Goal: Check status: Check status

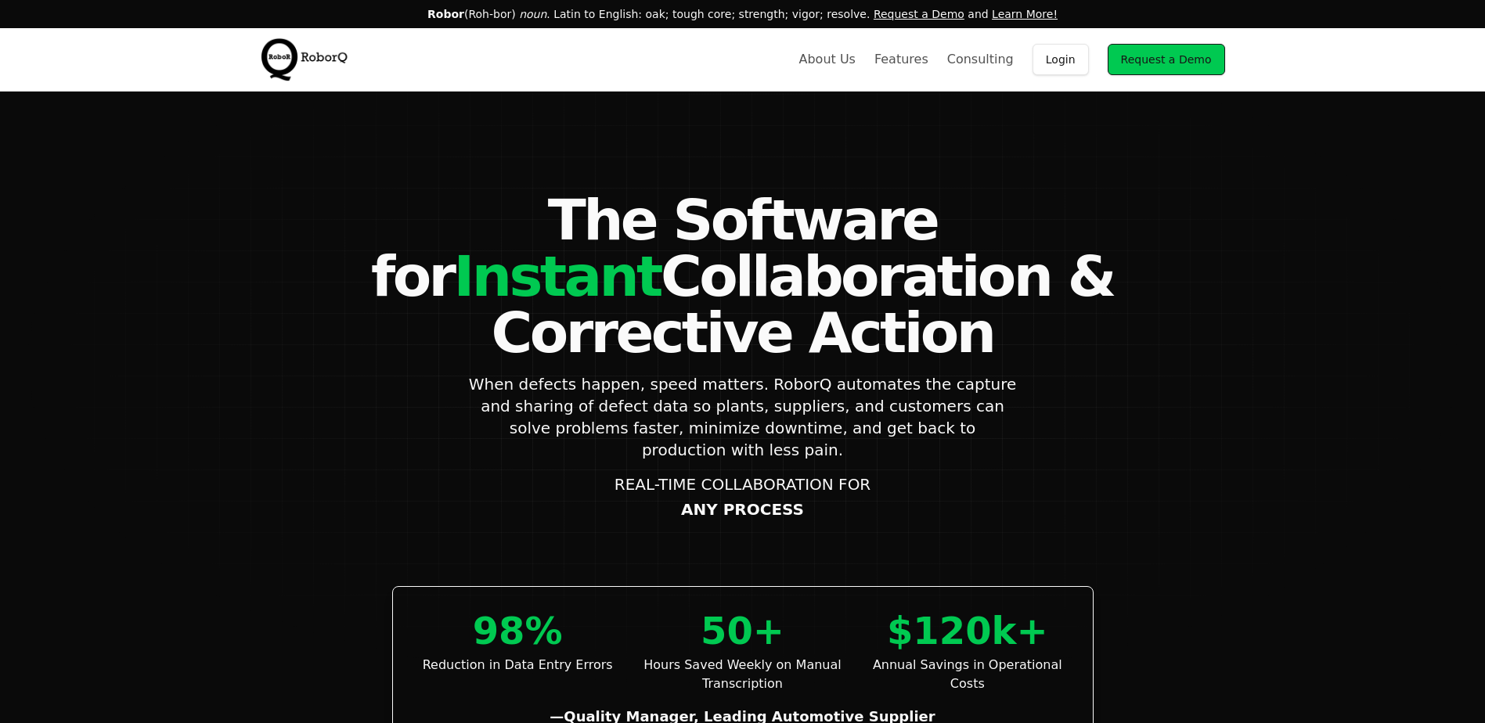
click at [1081, 58] on link "Login" at bounding box center [1060, 59] width 56 height 31
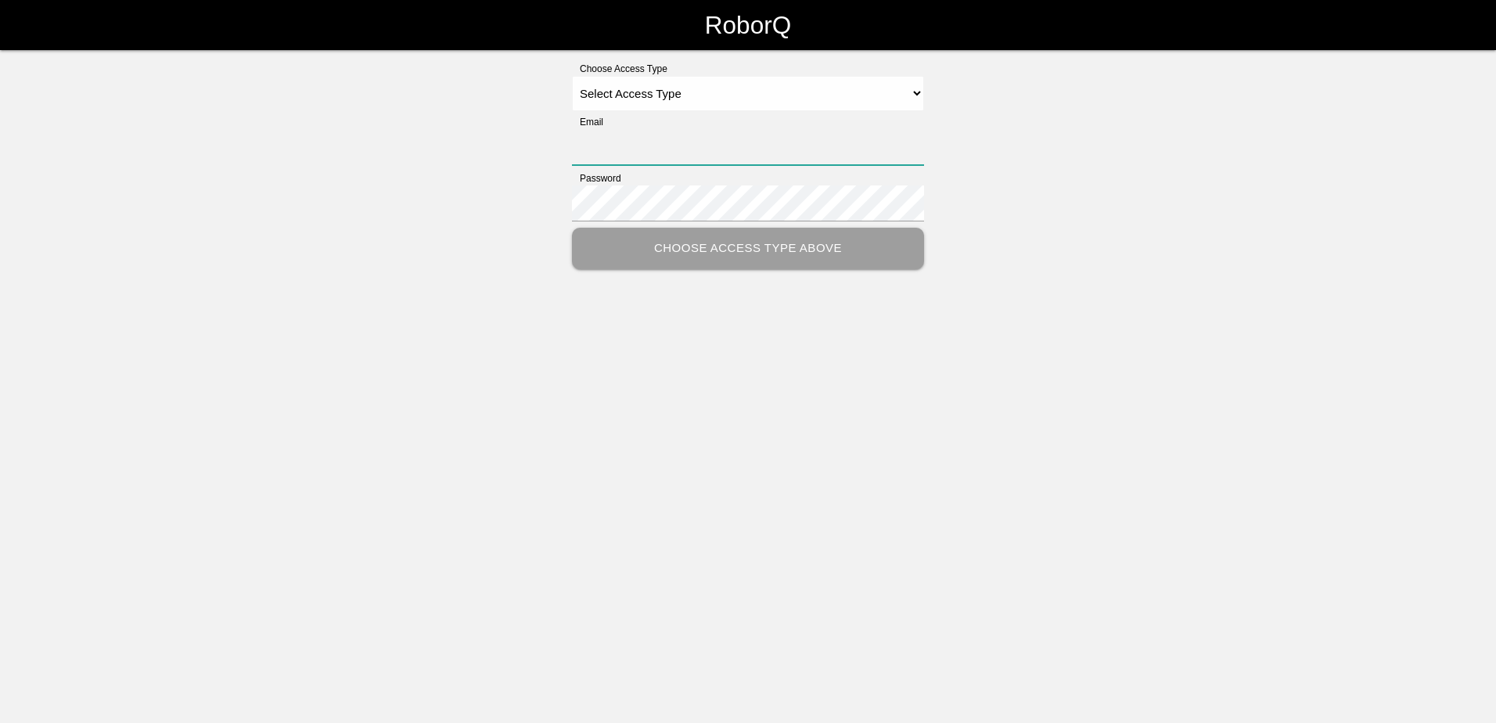
type input "[PERSON_NAME][EMAIL_ADDRESS][PERSON_NAME][DOMAIN_NAME]"
drag, startPoint x: 618, startPoint y: 95, endPoint x: 621, endPoint y: 113, distance: 18.3
click at [618, 95] on select "Select Access Type Admin Customer Supervisor Worker" at bounding box center [748, 93] width 352 height 35
select select "Customer"
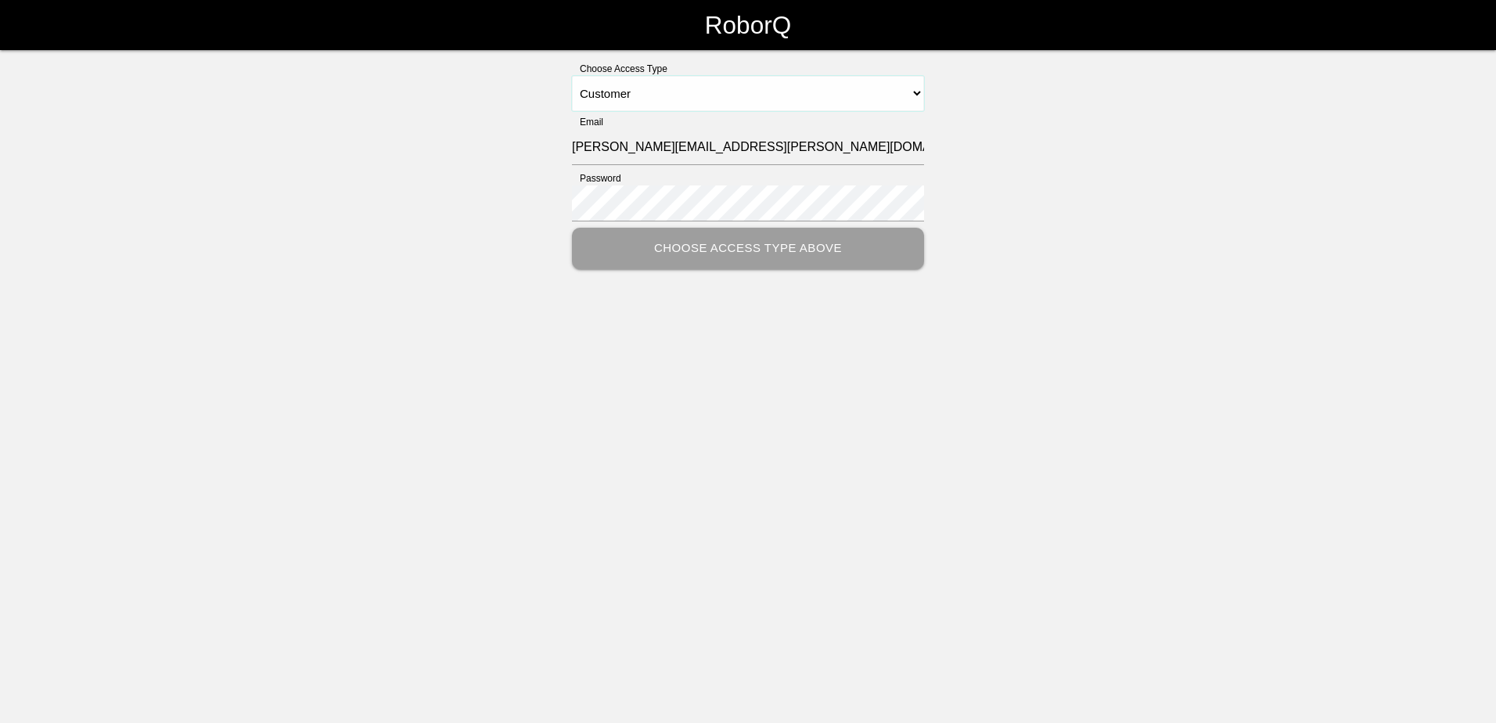
click at [572, 76] on select "Select Access Type Admin Customer Supervisor Worker" at bounding box center [748, 93] width 352 height 35
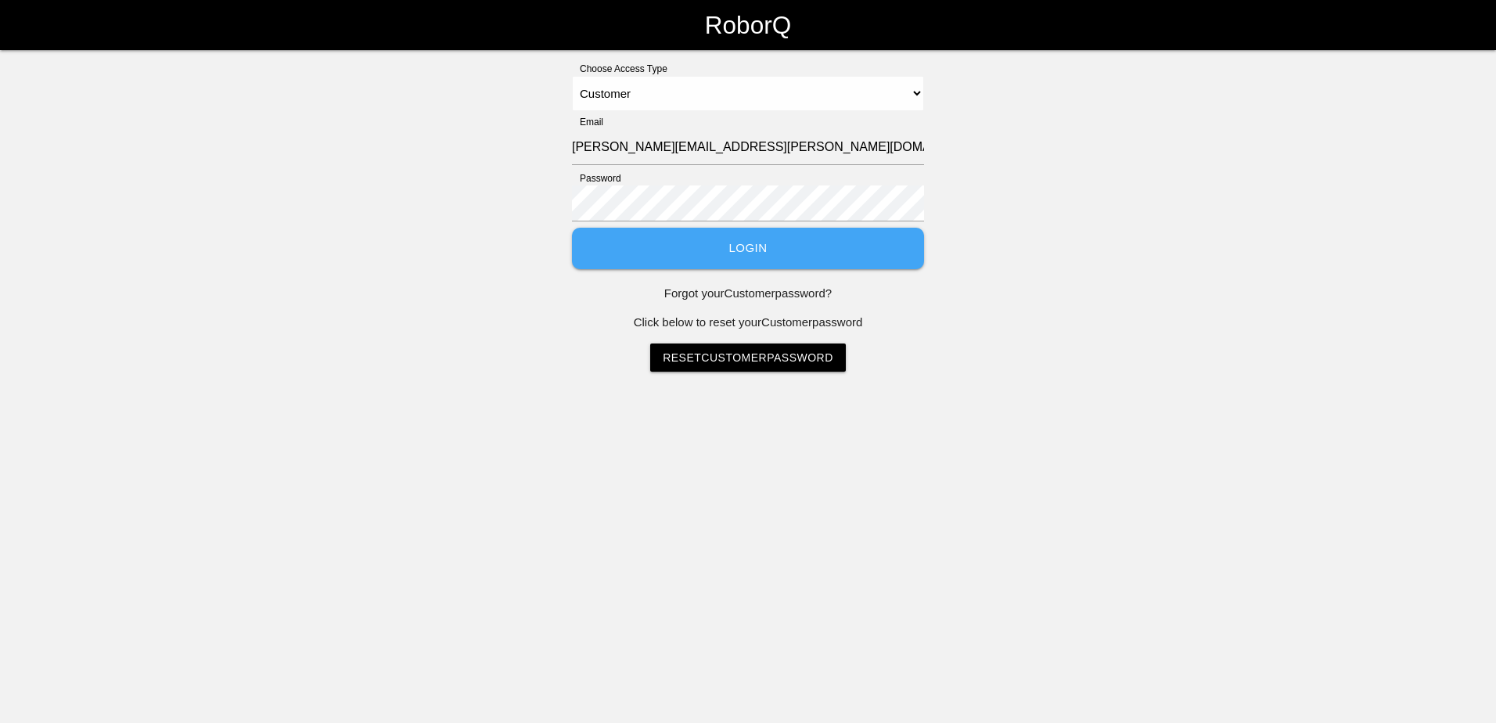
click at [671, 260] on button "Login" at bounding box center [748, 248] width 352 height 41
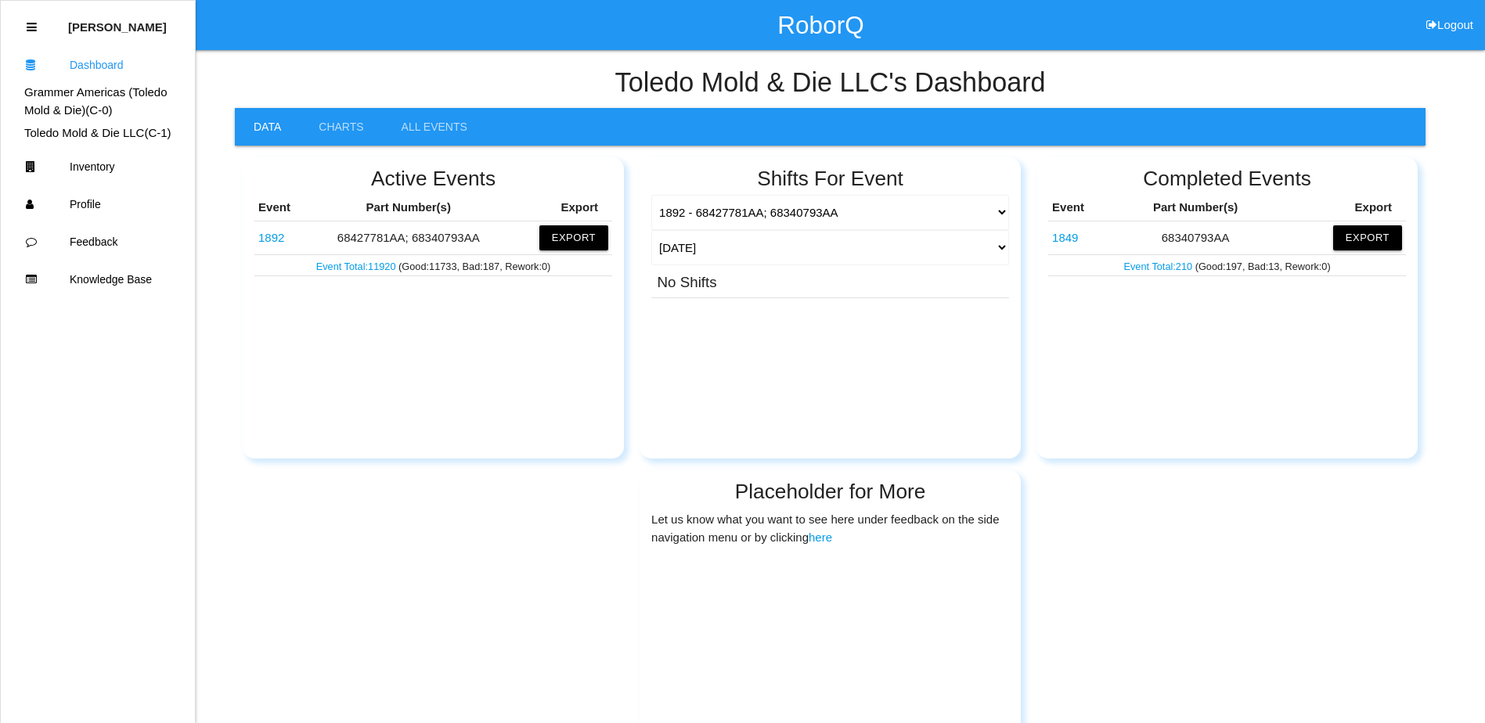
click at [274, 238] on link "1892" at bounding box center [271, 237] width 26 height 13
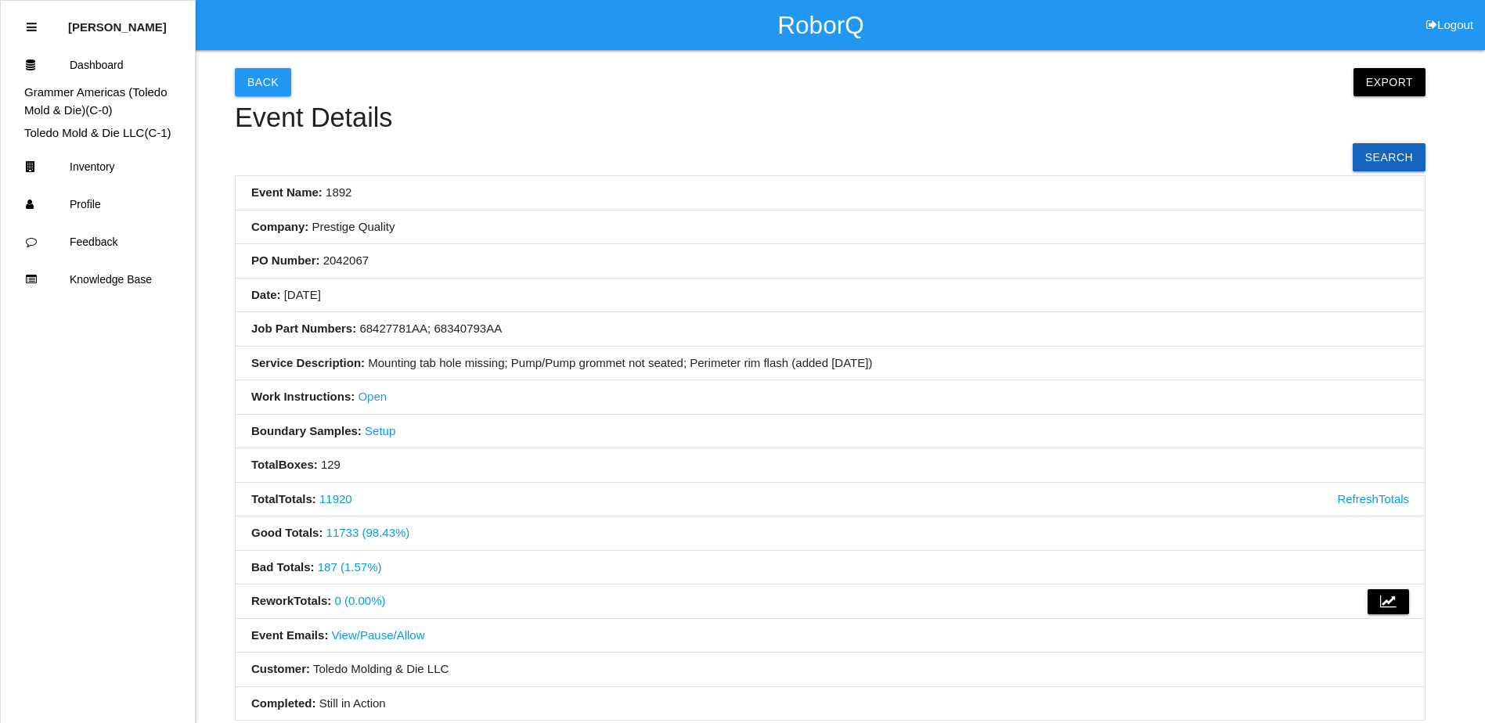
click at [340, 561] on link "187 (1.57%)" at bounding box center [350, 566] width 64 height 13
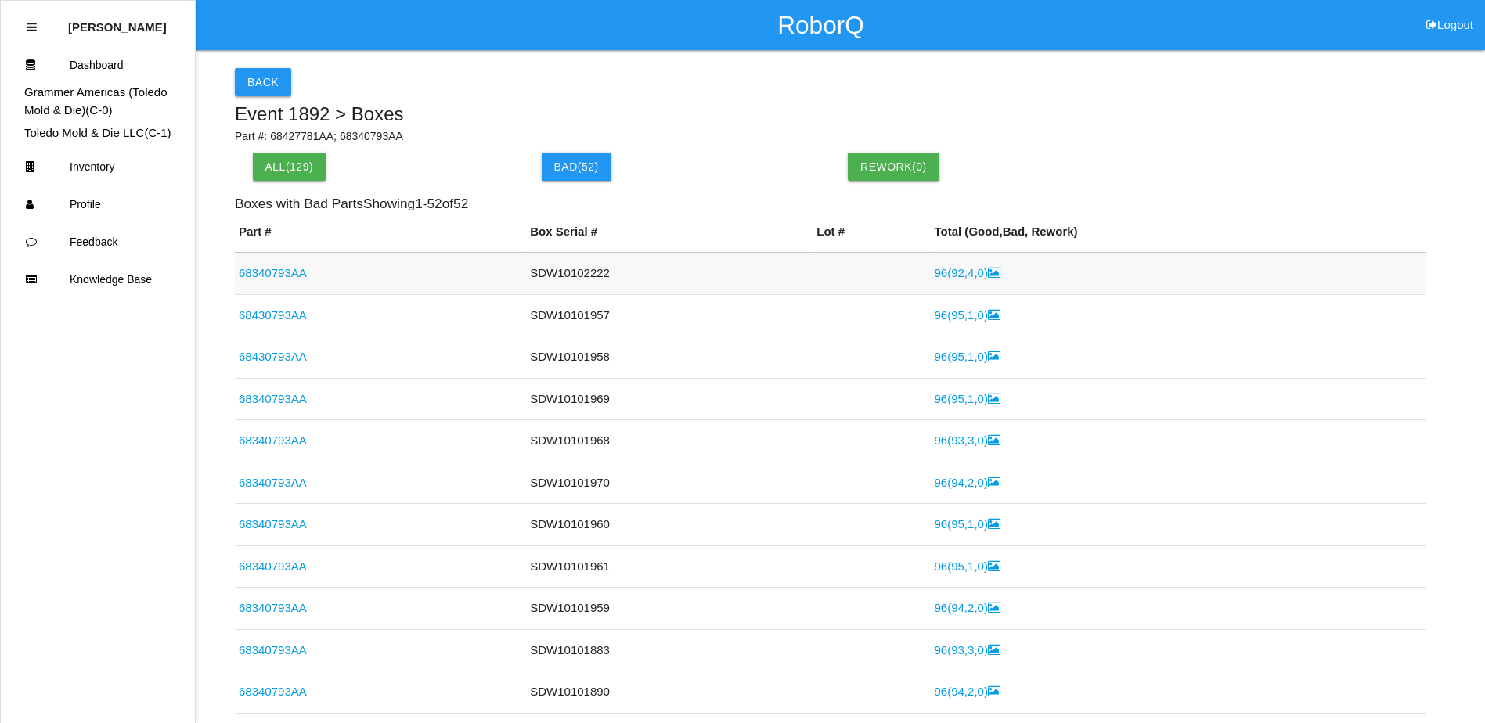
click at [934, 268] on link "96 ( 92 , 4 , 0 )" at bounding box center [967, 272] width 66 height 13
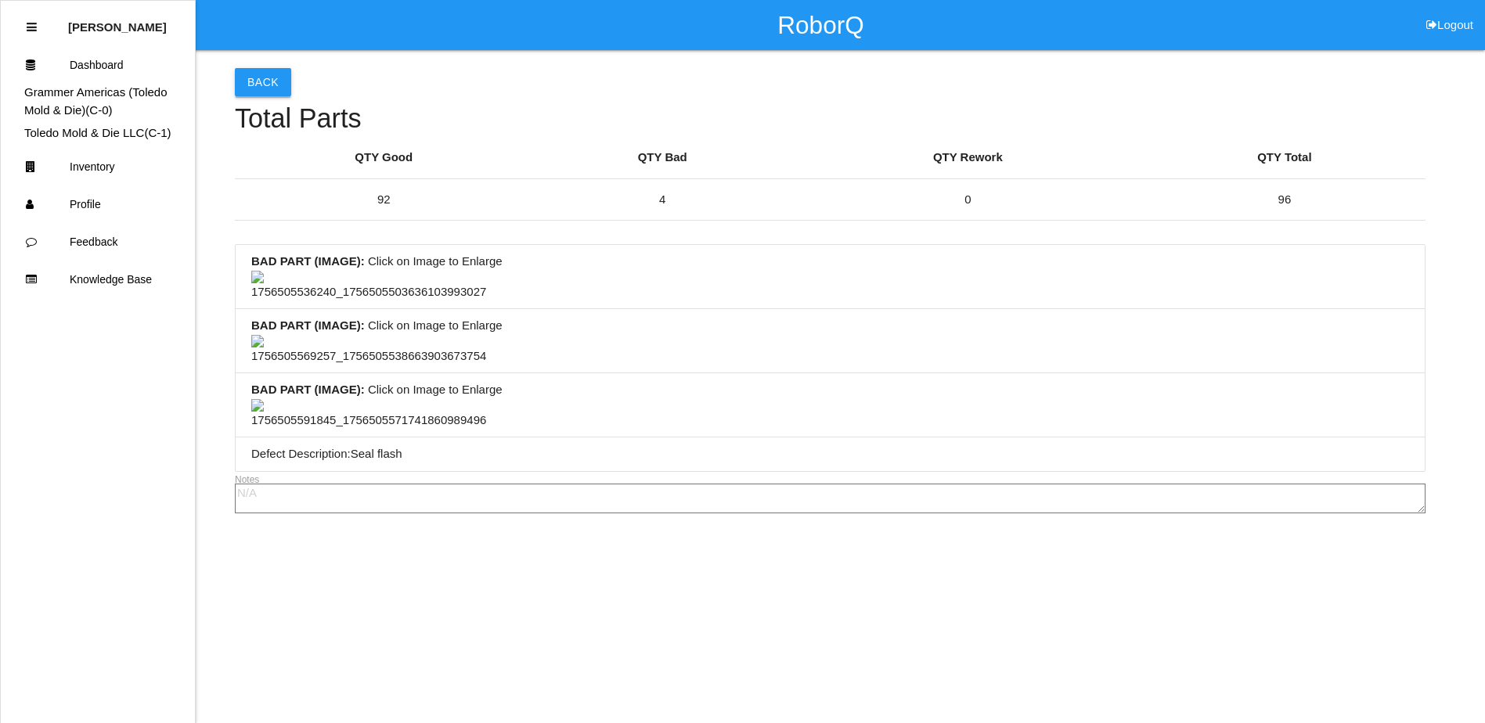
click at [271, 85] on button "Back" at bounding box center [263, 82] width 56 height 28
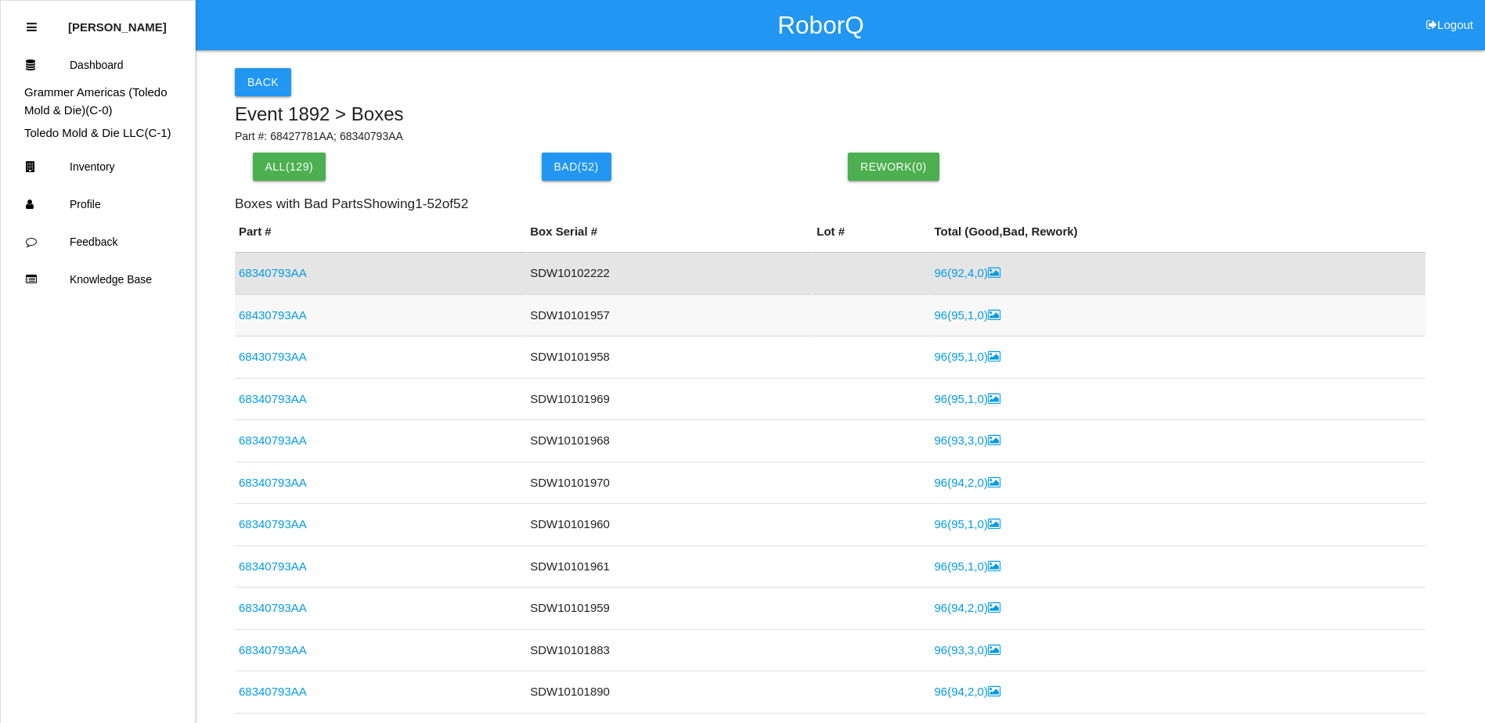
click at [934, 316] on link "96 ( 95 , 1 , 0 )" at bounding box center [967, 314] width 66 height 13
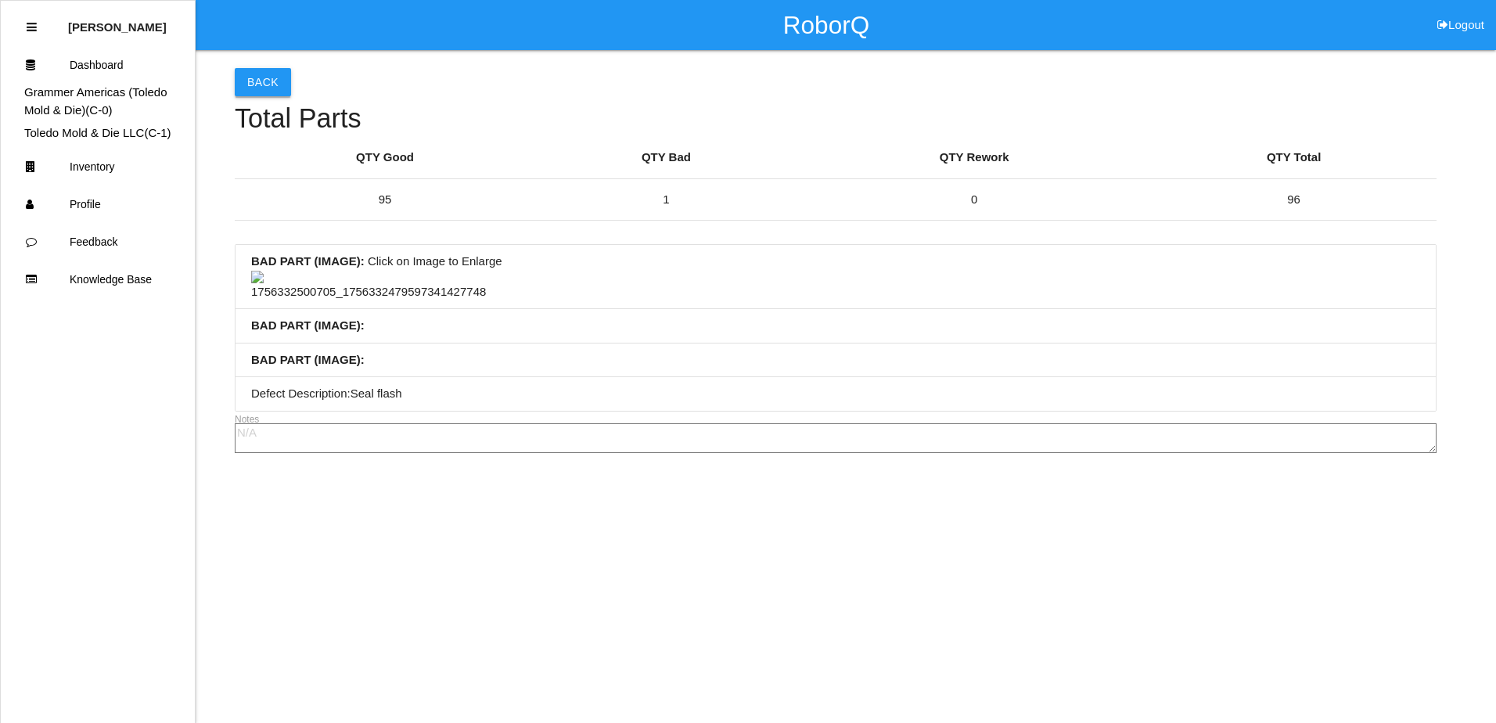
click at [261, 74] on button "Back" at bounding box center [263, 82] width 56 height 28
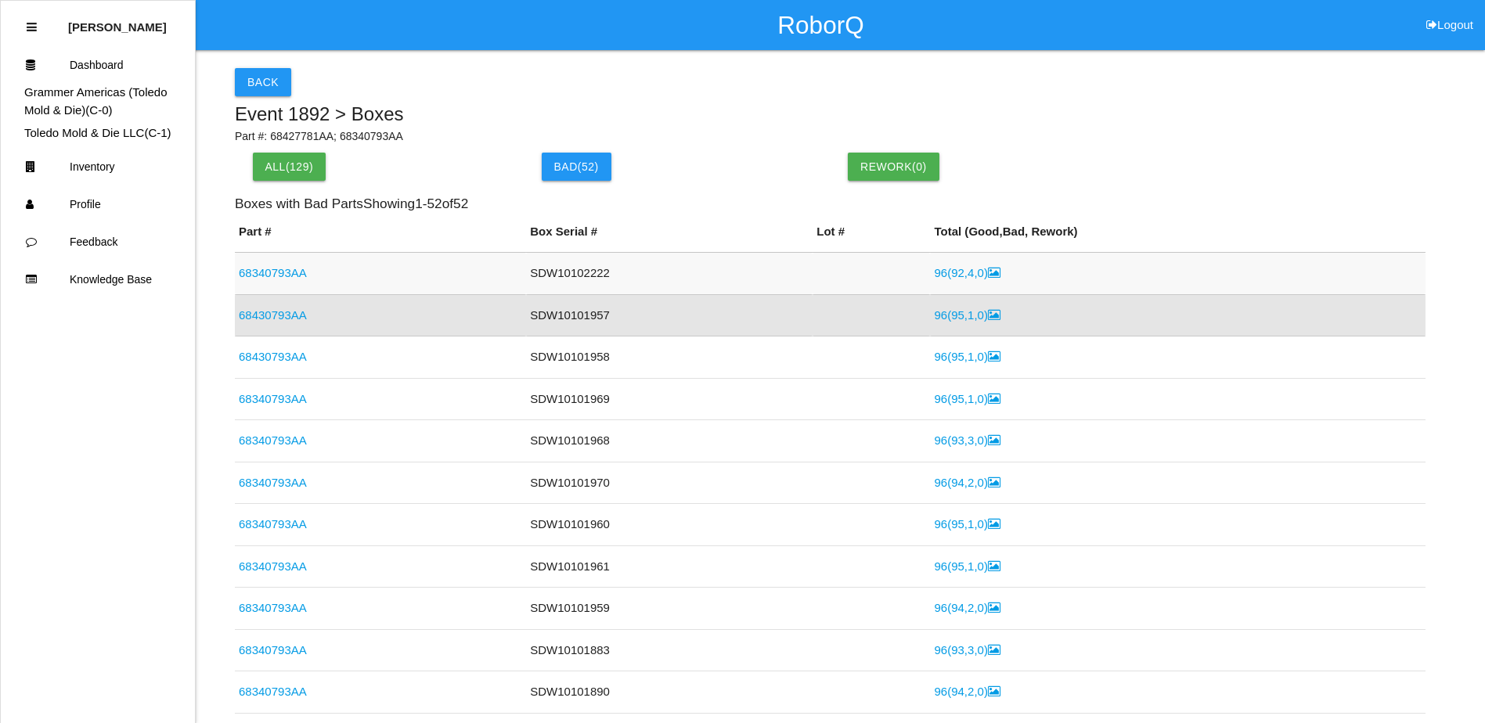
click at [281, 272] on link "68340793AA" at bounding box center [273, 272] width 68 height 13
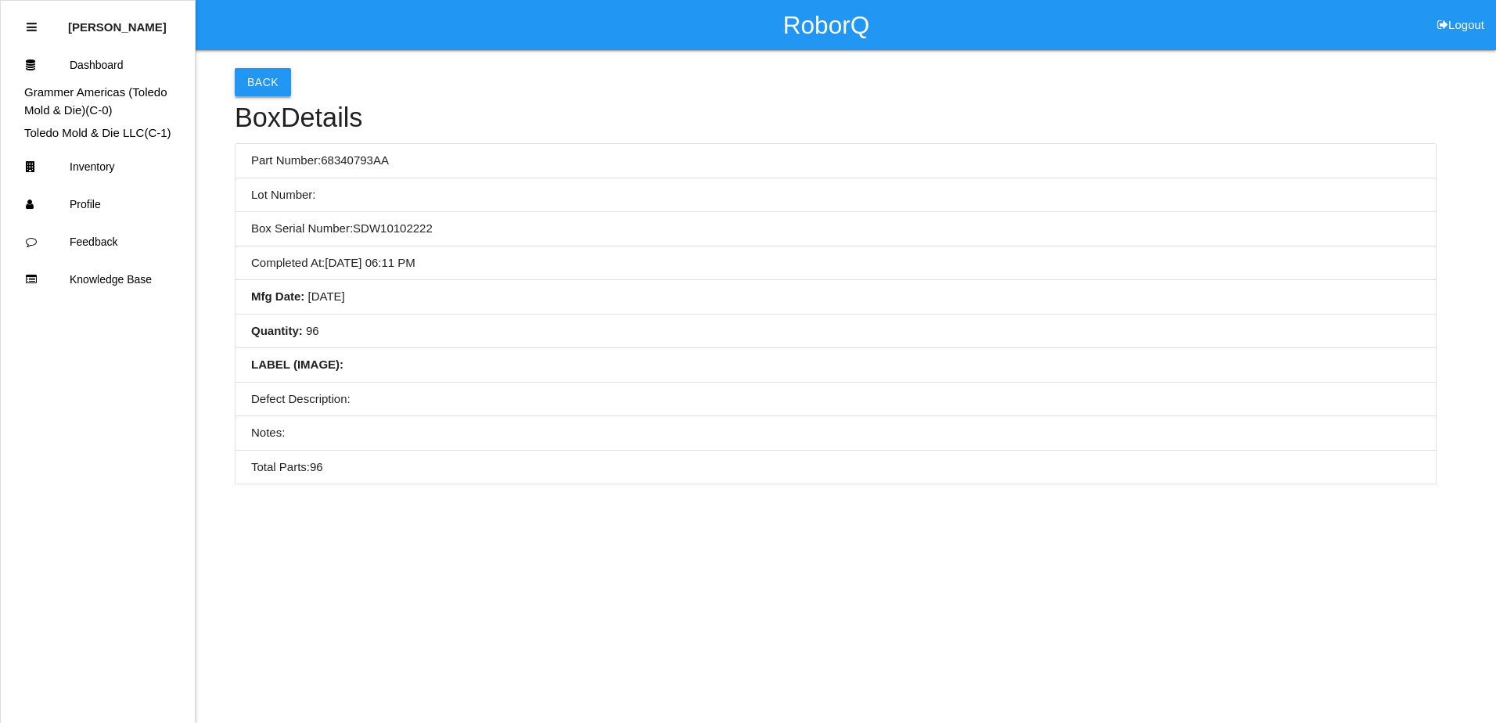
click at [262, 80] on button "Back" at bounding box center [263, 82] width 56 height 28
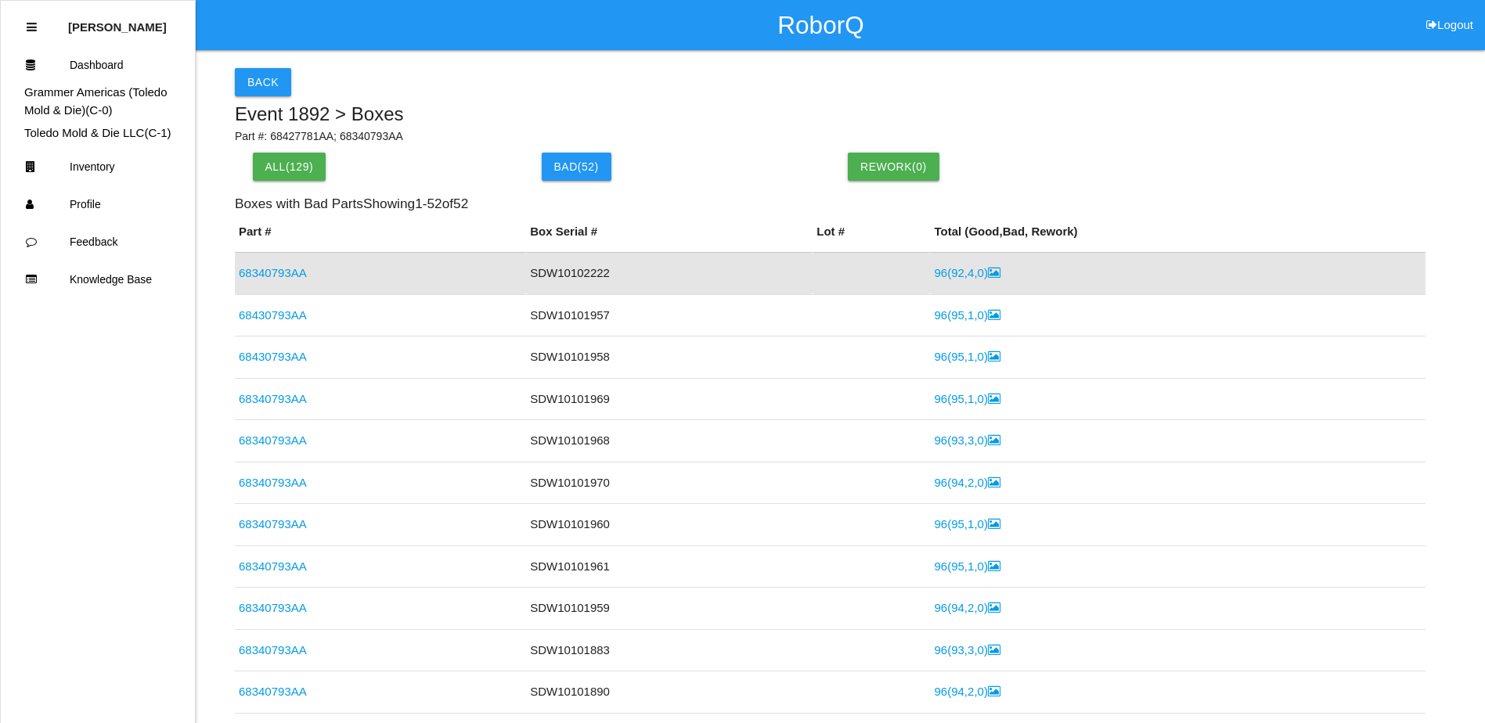
click at [277, 311] on link "68430793AA" at bounding box center [273, 314] width 68 height 13
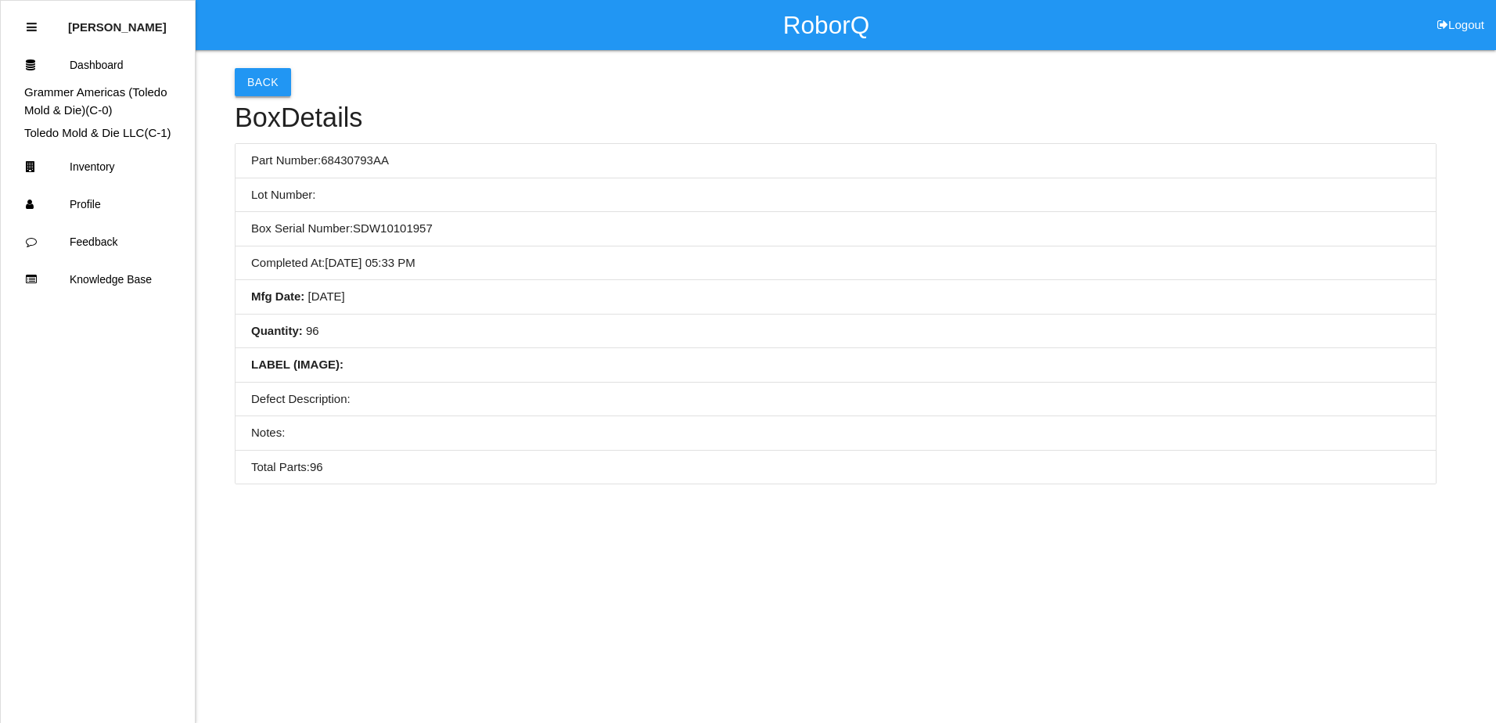
click at [251, 92] on button "Back" at bounding box center [263, 82] width 56 height 28
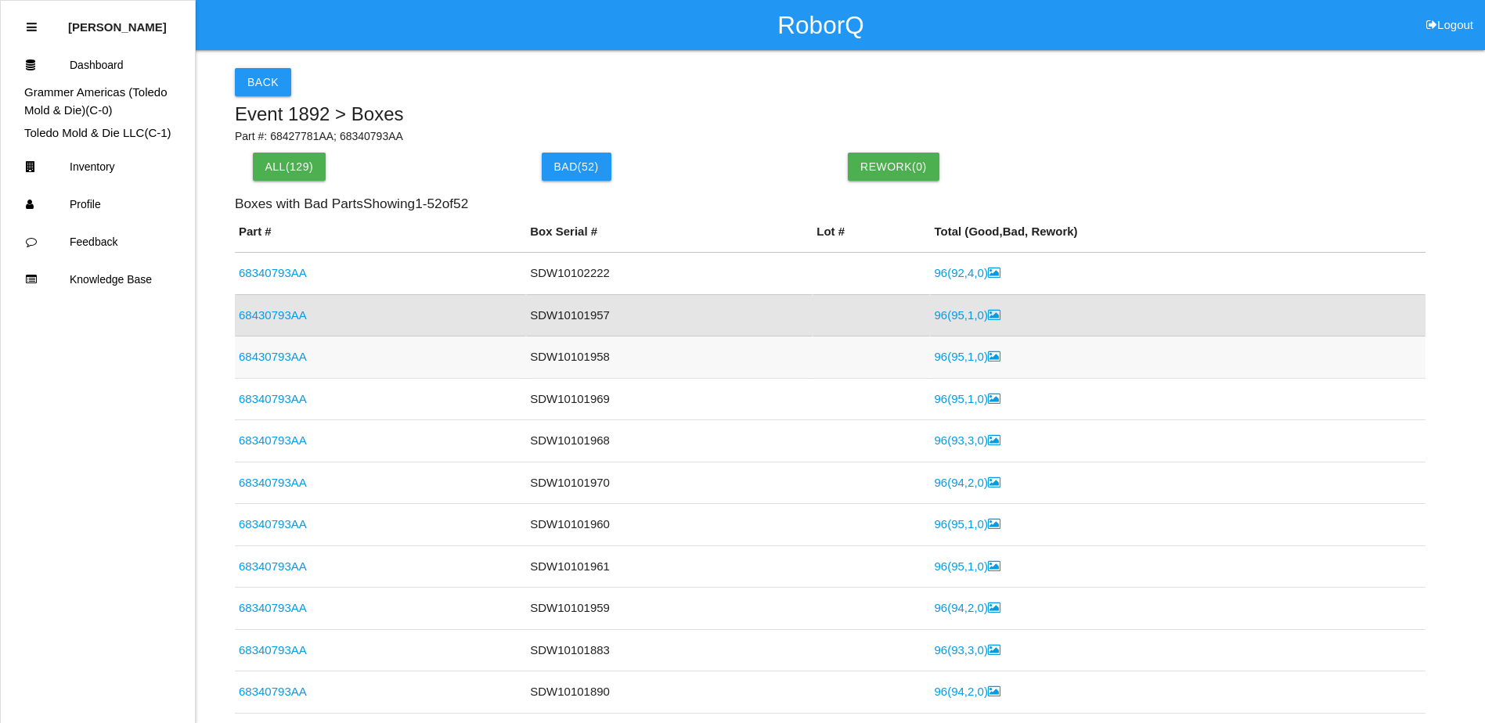
click at [270, 351] on link "68430793AA" at bounding box center [273, 356] width 68 height 13
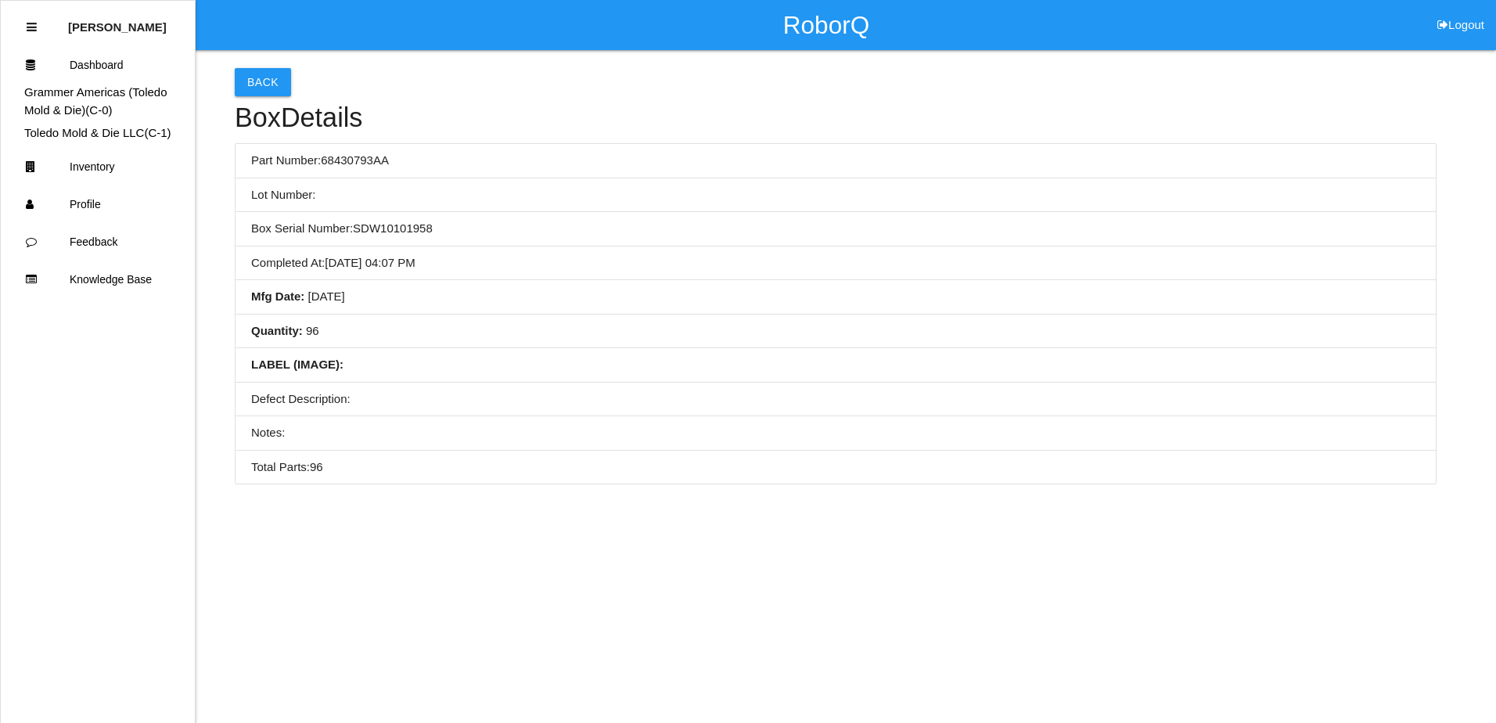
click at [261, 103] on h4 "Box Details" at bounding box center [836, 118] width 1202 height 30
click at [262, 85] on button "Back" at bounding box center [263, 82] width 56 height 28
